Goal: Information Seeking & Learning: Understand process/instructions

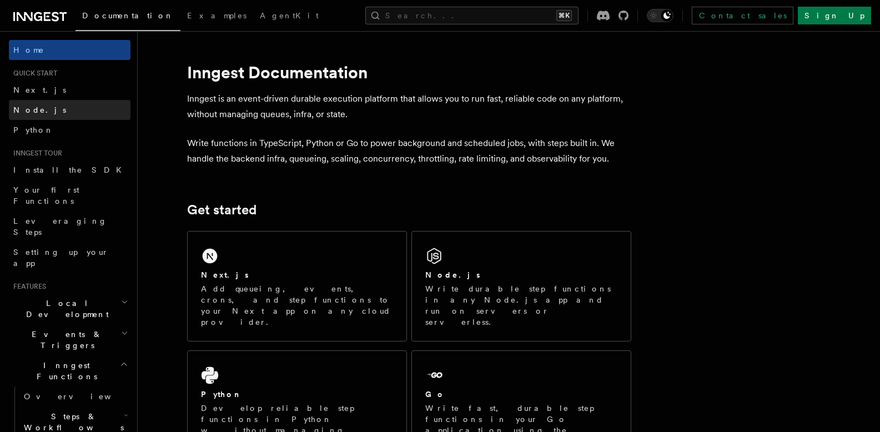
click at [39, 109] on span "Node.js" at bounding box center [39, 110] width 53 height 9
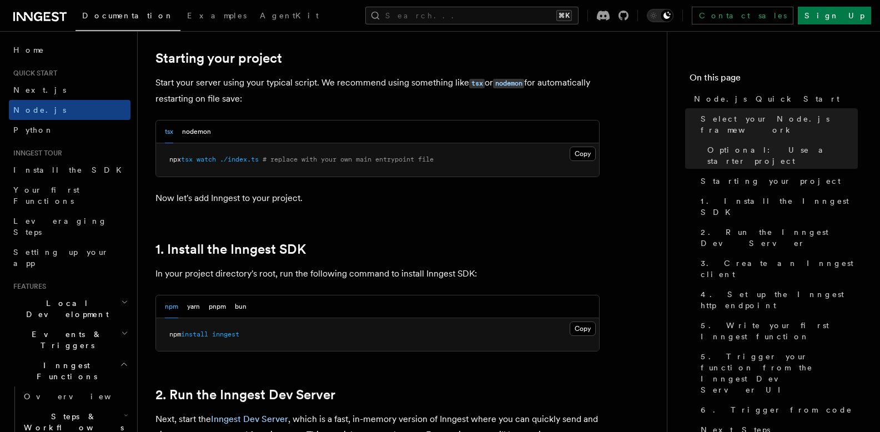
scroll to position [529, 0]
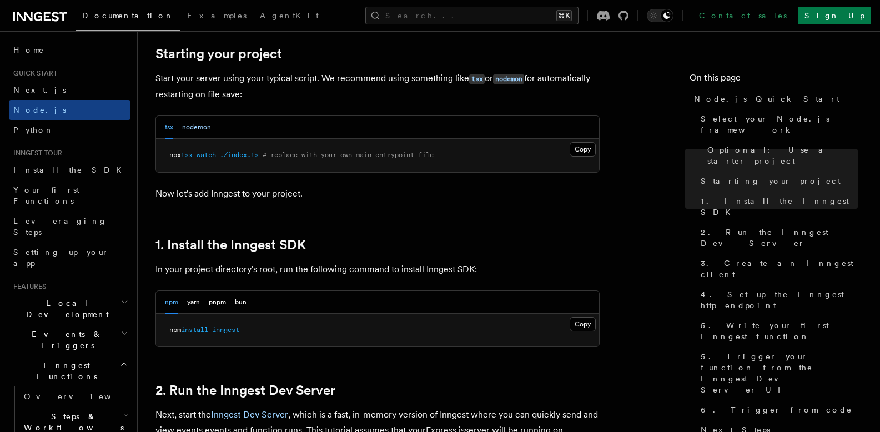
click at [199, 125] on button "nodemon" at bounding box center [196, 127] width 29 height 23
click at [170, 128] on button "tsx" at bounding box center [169, 127] width 8 height 23
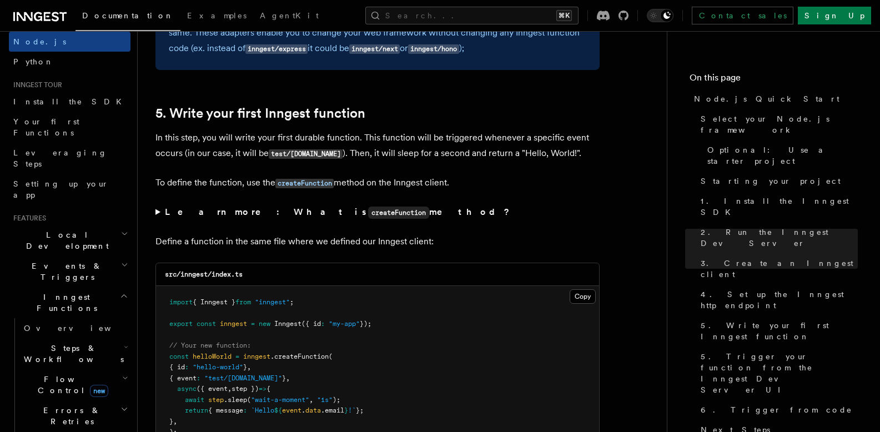
scroll to position [76, 0]
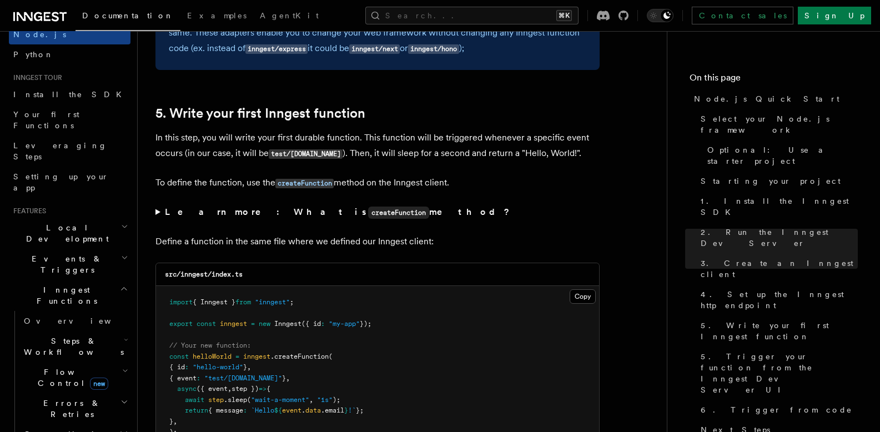
click at [120, 284] on icon "button" at bounding box center [124, 288] width 8 height 9
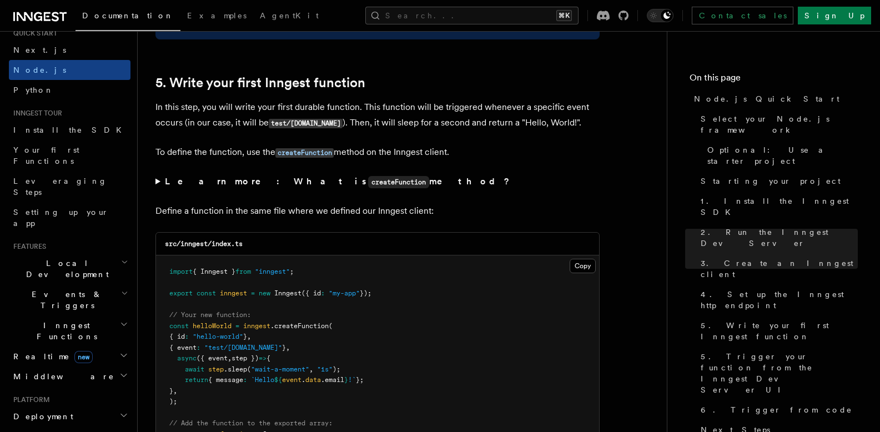
scroll to position [2223, 0]
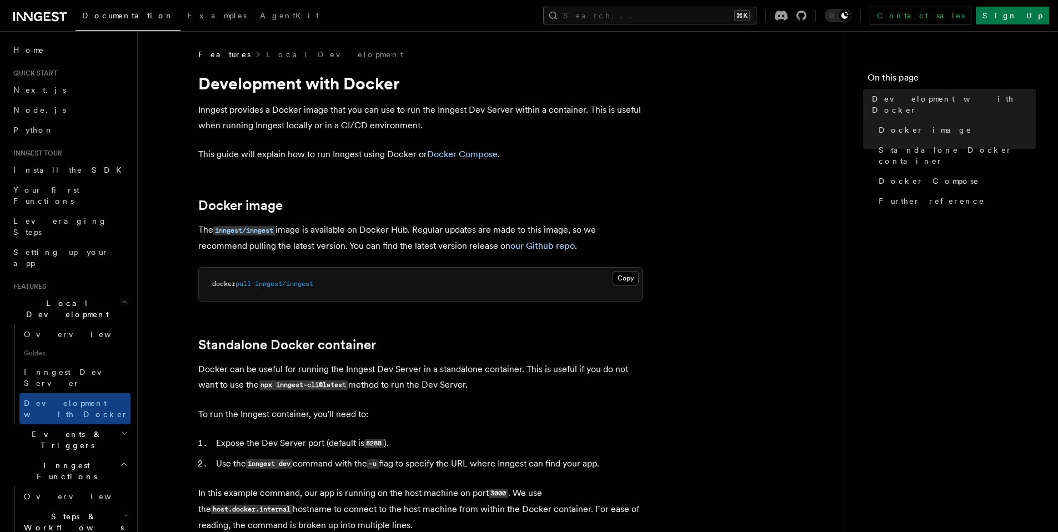
scroll to position [219, 0]
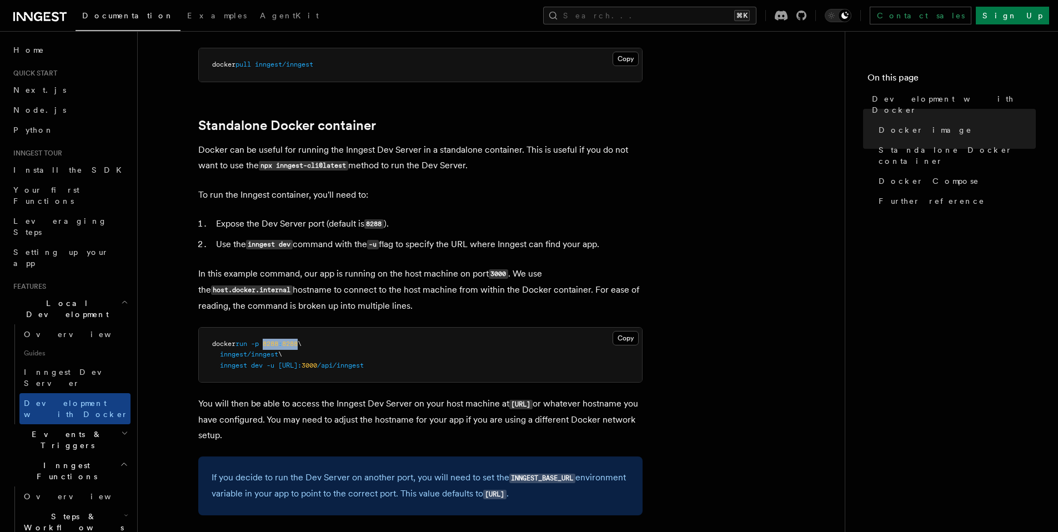
drag, startPoint x: 268, startPoint y: 343, endPoint x: 304, endPoint y: 341, distance: 35.6
click at [302, 341] on span "docker run -p 8288 : 8288 \" at bounding box center [256, 344] width 89 height 8
click at [411, 341] on pre "docker run -p 8288 : 8288 \ inngest/inngest \ inngest dev -u http://host.docker…" at bounding box center [420, 355] width 443 height 55
drag, startPoint x: 486, startPoint y: 246, endPoint x: 612, endPoint y: 248, distance: 126.6
click at [612, 248] on li "Use the inngest dev command with the -u flag to specify the URL where Inngest c…" at bounding box center [428, 245] width 430 height 16
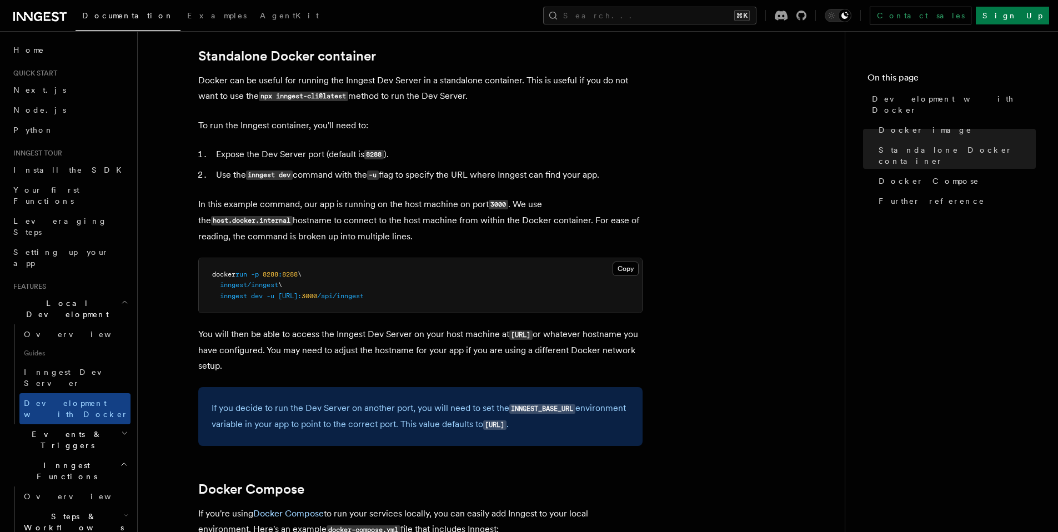
scroll to position [288, 0]
drag, startPoint x: 242, startPoint y: 335, endPoint x: 308, endPoint y: 332, distance: 66.2
click at [308, 332] on p "You will then be able to access the Inngest Dev Server on your host machine at …" at bounding box center [420, 350] width 444 height 47
drag, startPoint x: 359, startPoint y: 335, endPoint x: 415, endPoint y: 336, distance: 56.1
click at [403, 333] on p "You will then be able to access the Inngest Dev Server on your host machine at …" at bounding box center [420, 350] width 444 height 47
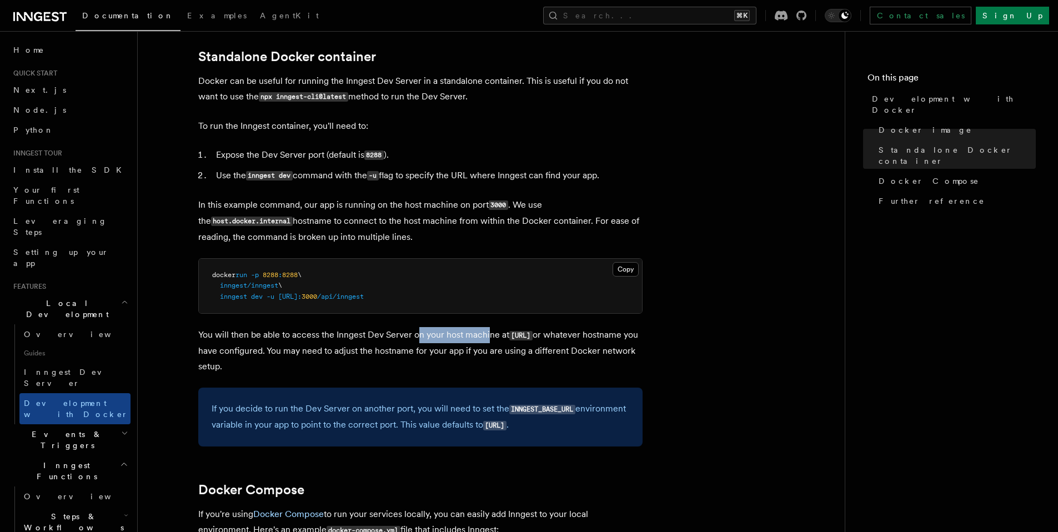
drag, startPoint x: 440, startPoint y: 335, endPoint x: 488, endPoint y: 333, distance: 47.8
click at [488, 333] on p "You will then be able to access the Inngest Dev Server on your host machine at …" at bounding box center [420, 350] width 444 height 47
drag, startPoint x: 509, startPoint y: 333, endPoint x: 547, endPoint y: 328, distance: 38.1
click at [547, 328] on p "You will then be able to access the Inngest Dev Server on your host machine at …" at bounding box center [420, 350] width 444 height 47
drag, startPoint x: 409, startPoint y: 350, endPoint x: 509, endPoint y: 363, distance: 100.8
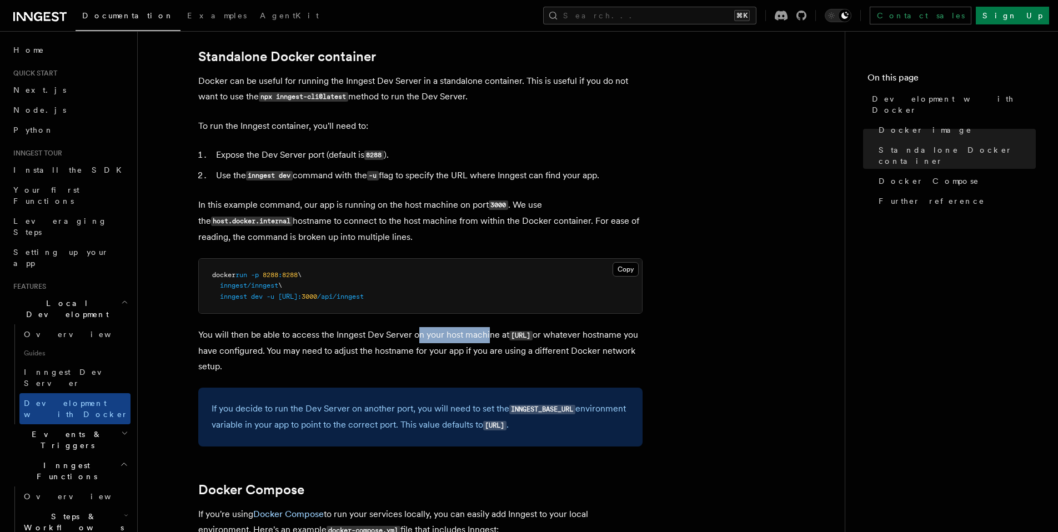
click at [509, 363] on p "You will then be able to access the Inngest Dev Server on your host machine at …" at bounding box center [420, 350] width 444 height 47
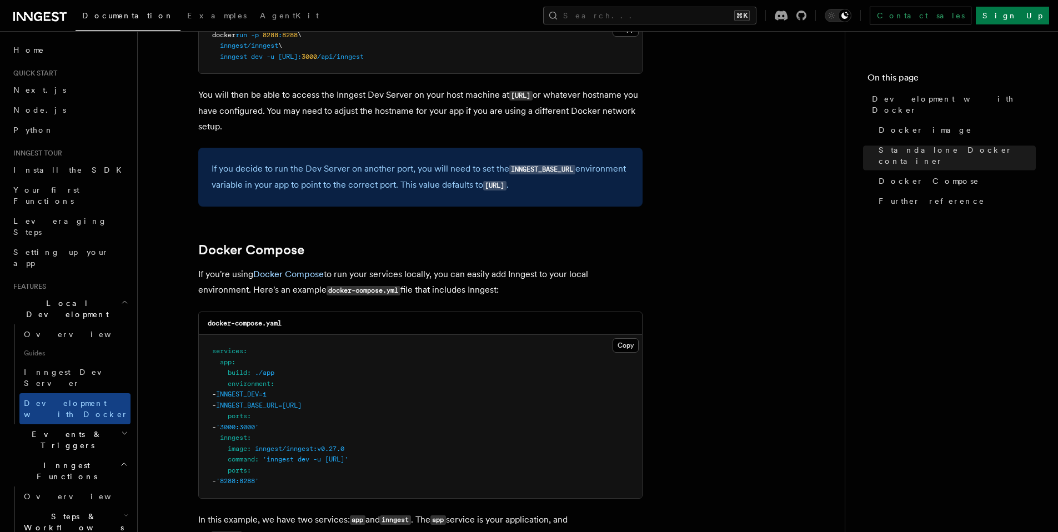
scroll to position [525, 0]
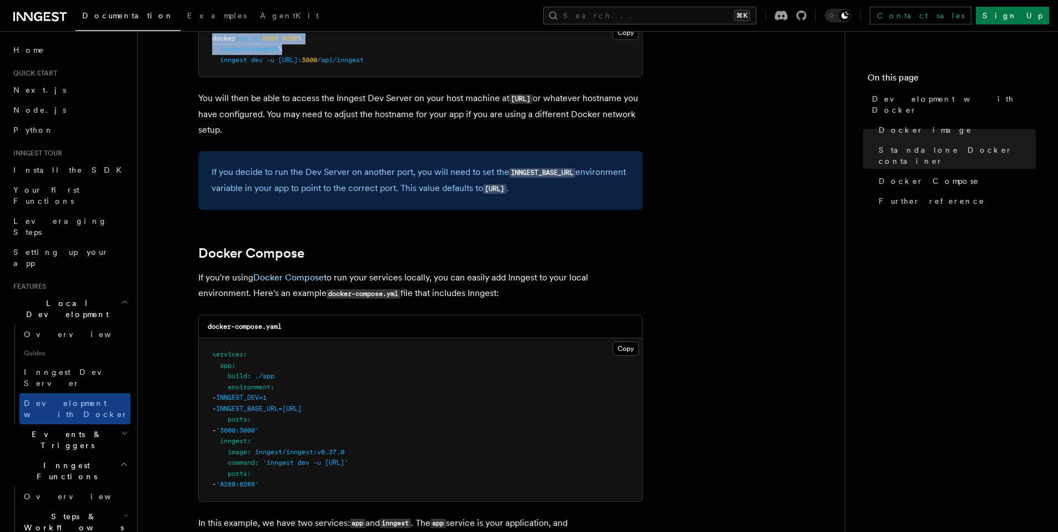
drag, startPoint x: 284, startPoint y: 51, endPoint x: 213, endPoint y: 39, distance: 71.9
click at [213, 39] on code "docker run -p 8288 : 8288 \ inngest/inngest \ inngest dev -u http://host.docker…" at bounding box center [288, 48] width 152 height 29
copy code "docker run -p 8288 : 8288 \ inngest/inngest"
click at [742, 365] on article "Features Local Development Development with Docker Inngest provides a Docker im…" at bounding box center [490, 315] width 671 height 1582
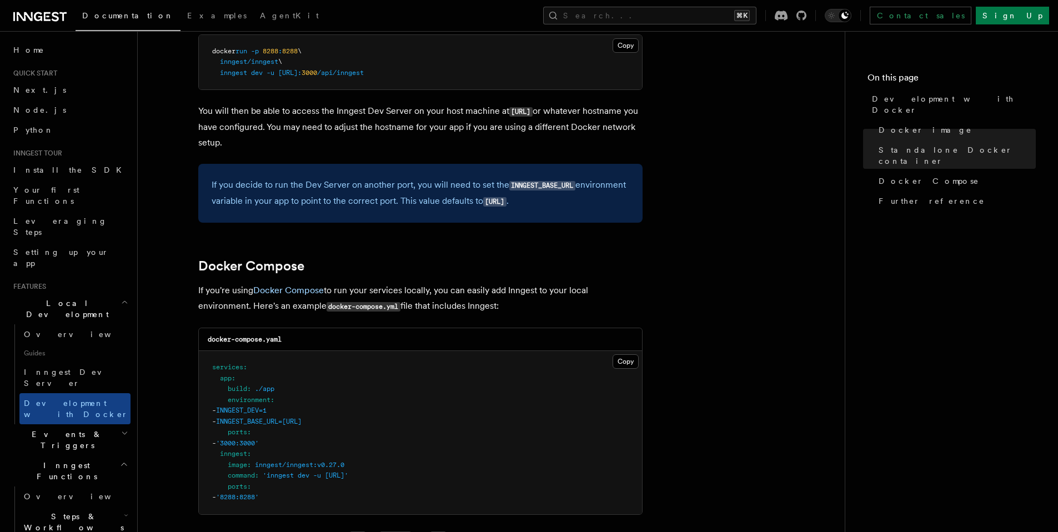
scroll to position [510, 0]
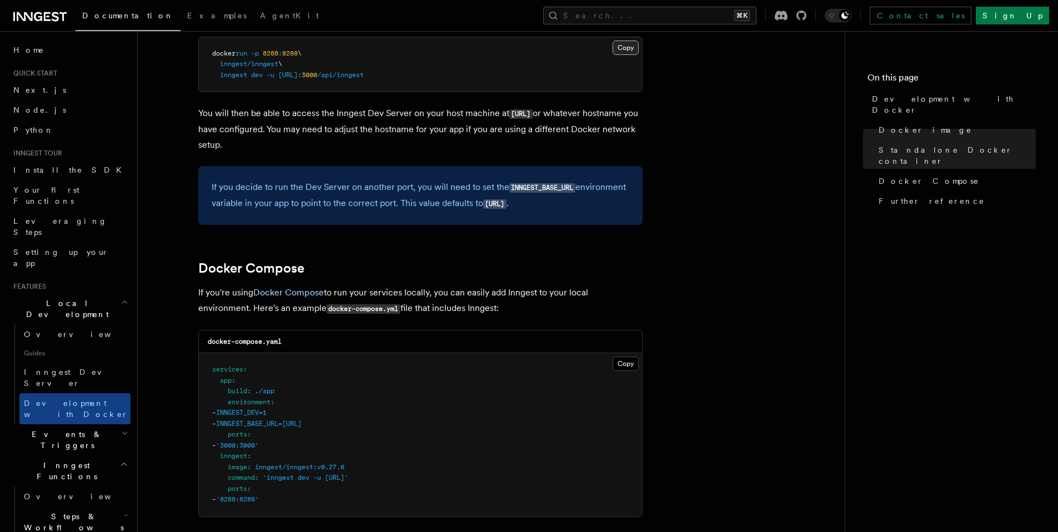
click at [621, 52] on button "Copy Copied" at bounding box center [625, 48] width 26 height 14
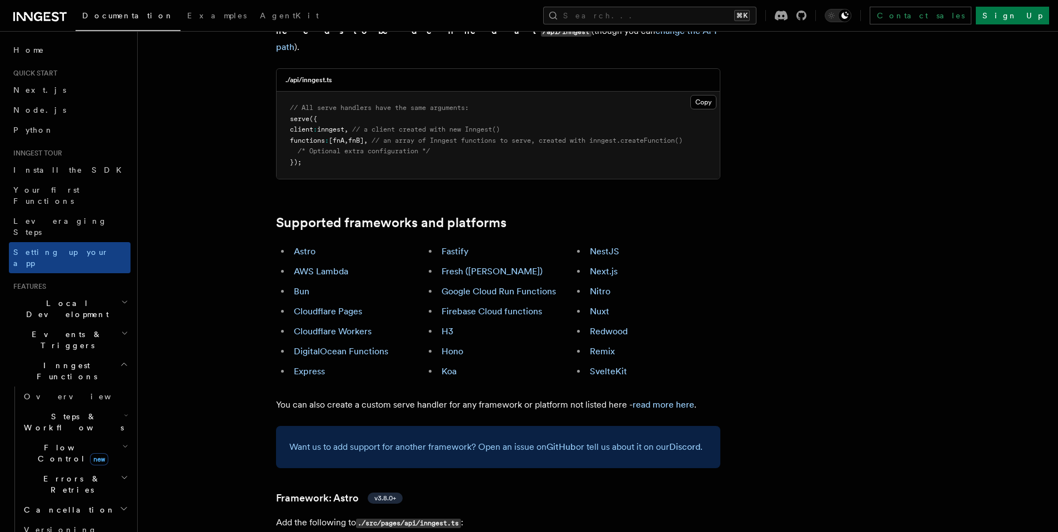
scroll to position [834, 0]
